Goal: Task Accomplishment & Management: Use online tool/utility

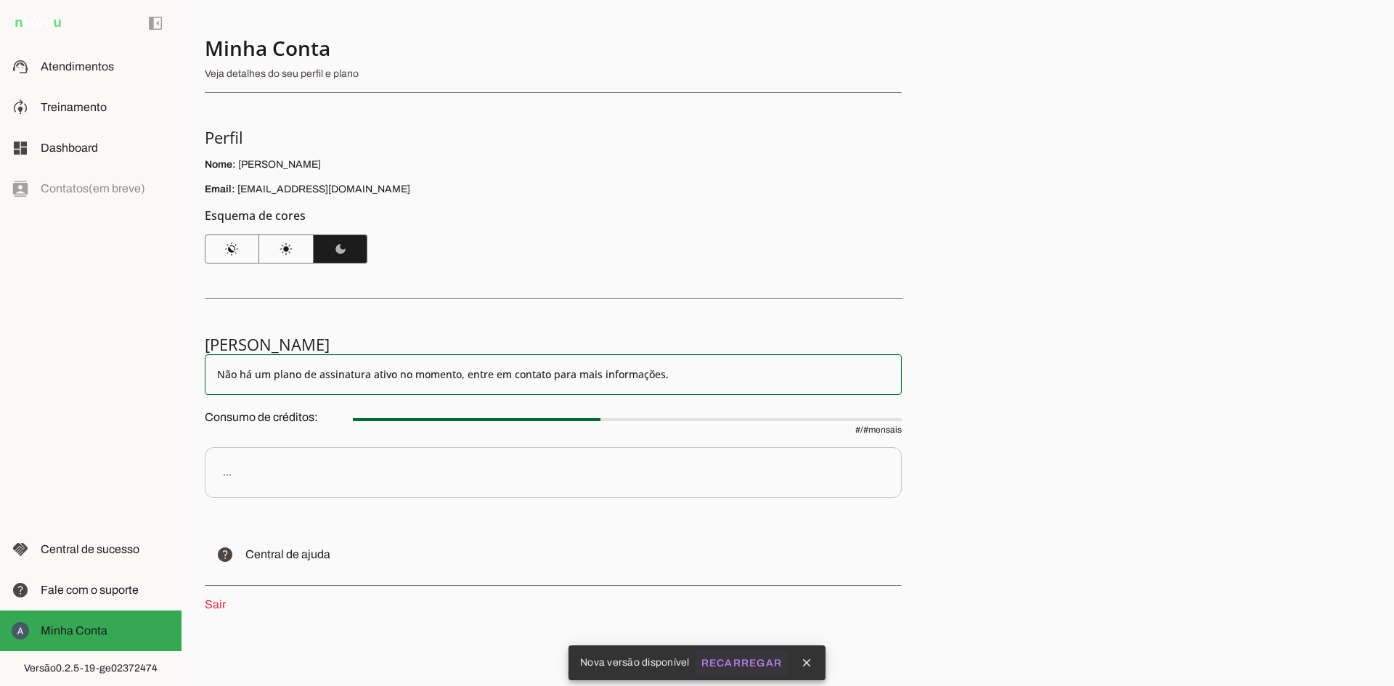
click at [0, 0] on slot "Recarregar" at bounding box center [0, 0] width 0 height 0
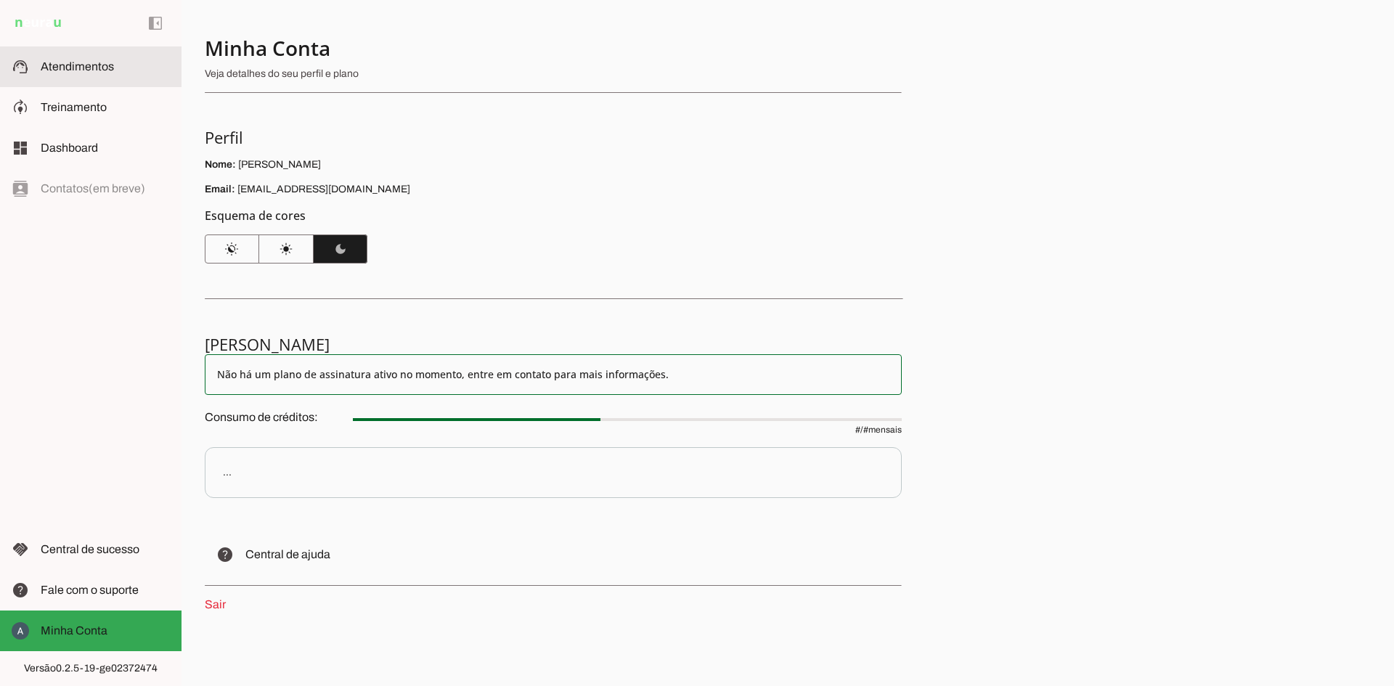
click at [76, 63] on span "Atendimentos" at bounding box center [77, 66] width 73 height 12
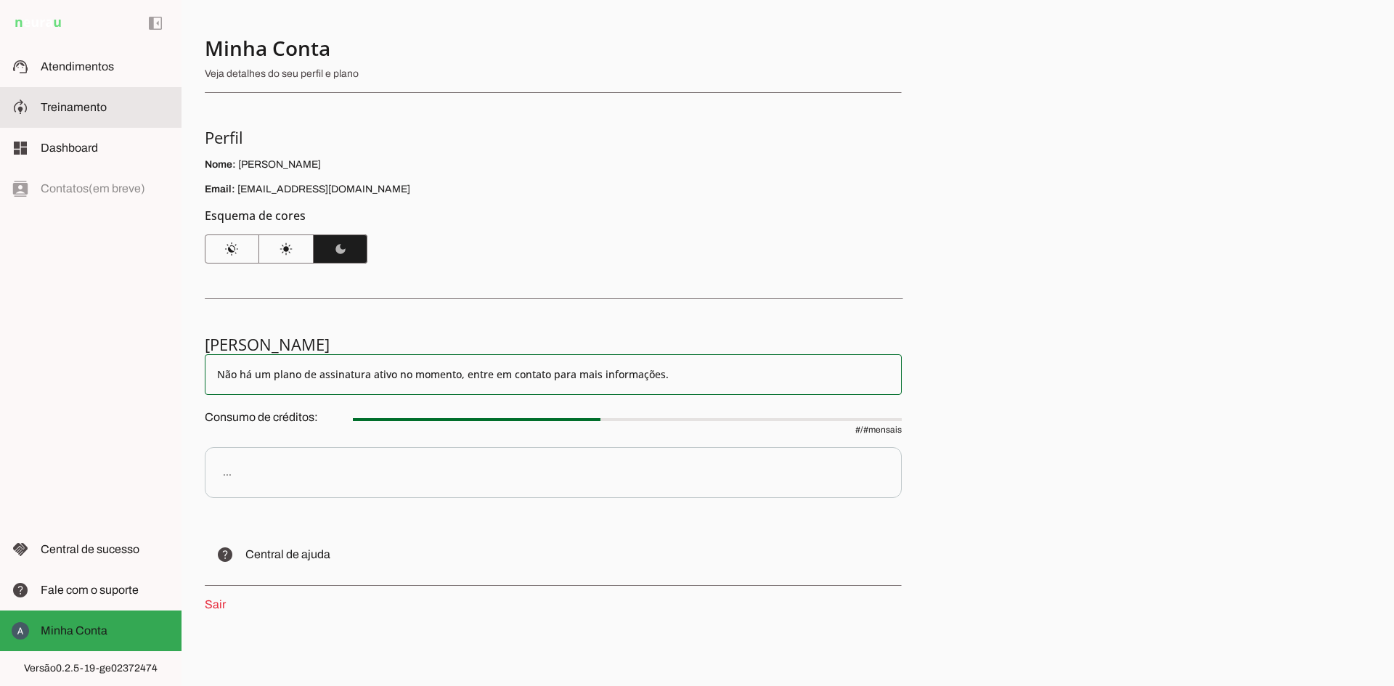
click at [50, 108] on span "Treinamento" at bounding box center [74, 107] width 66 height 12
